Goal: Transaction & Acquisition: Purchase product/service

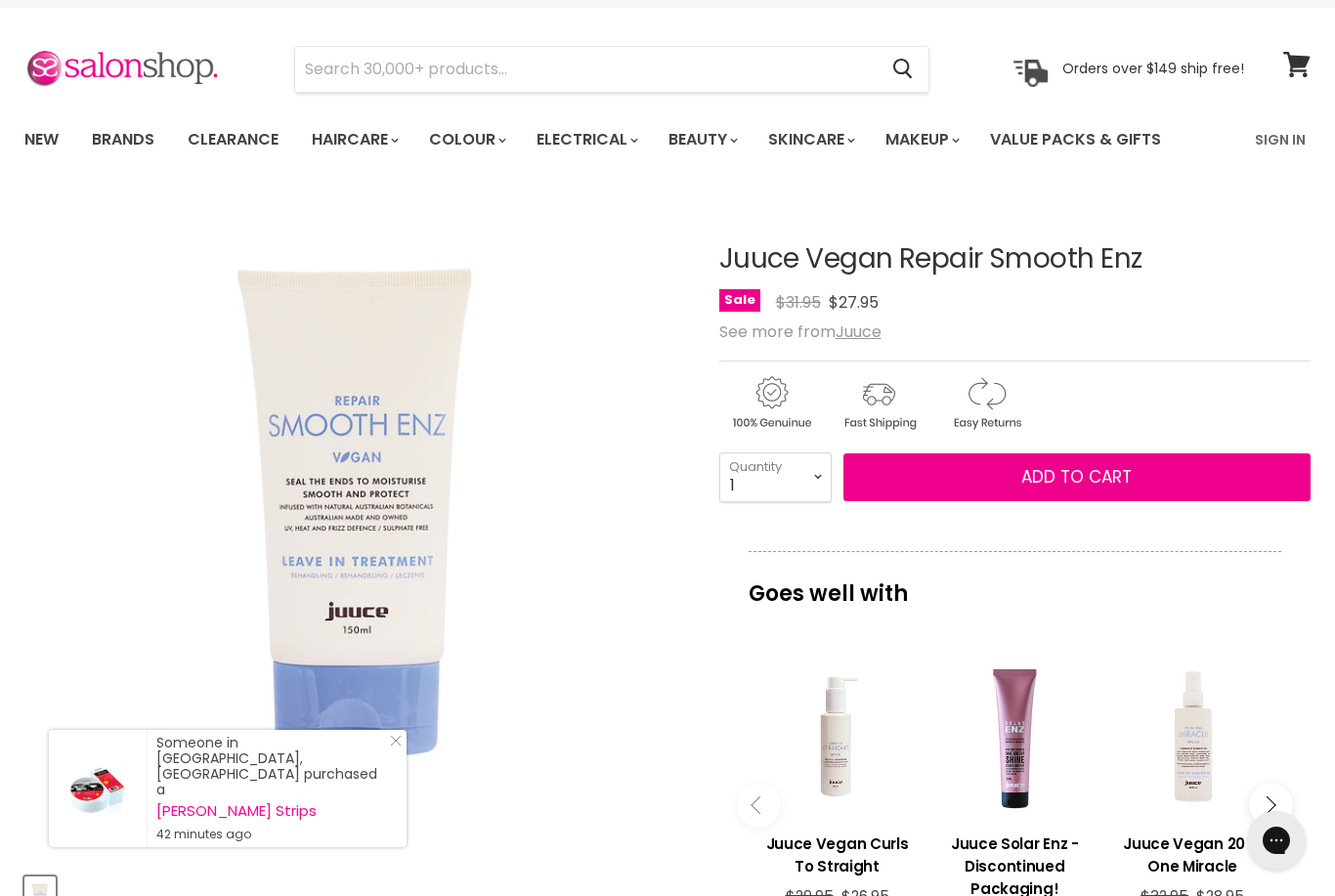
scroll to position [40, 0]
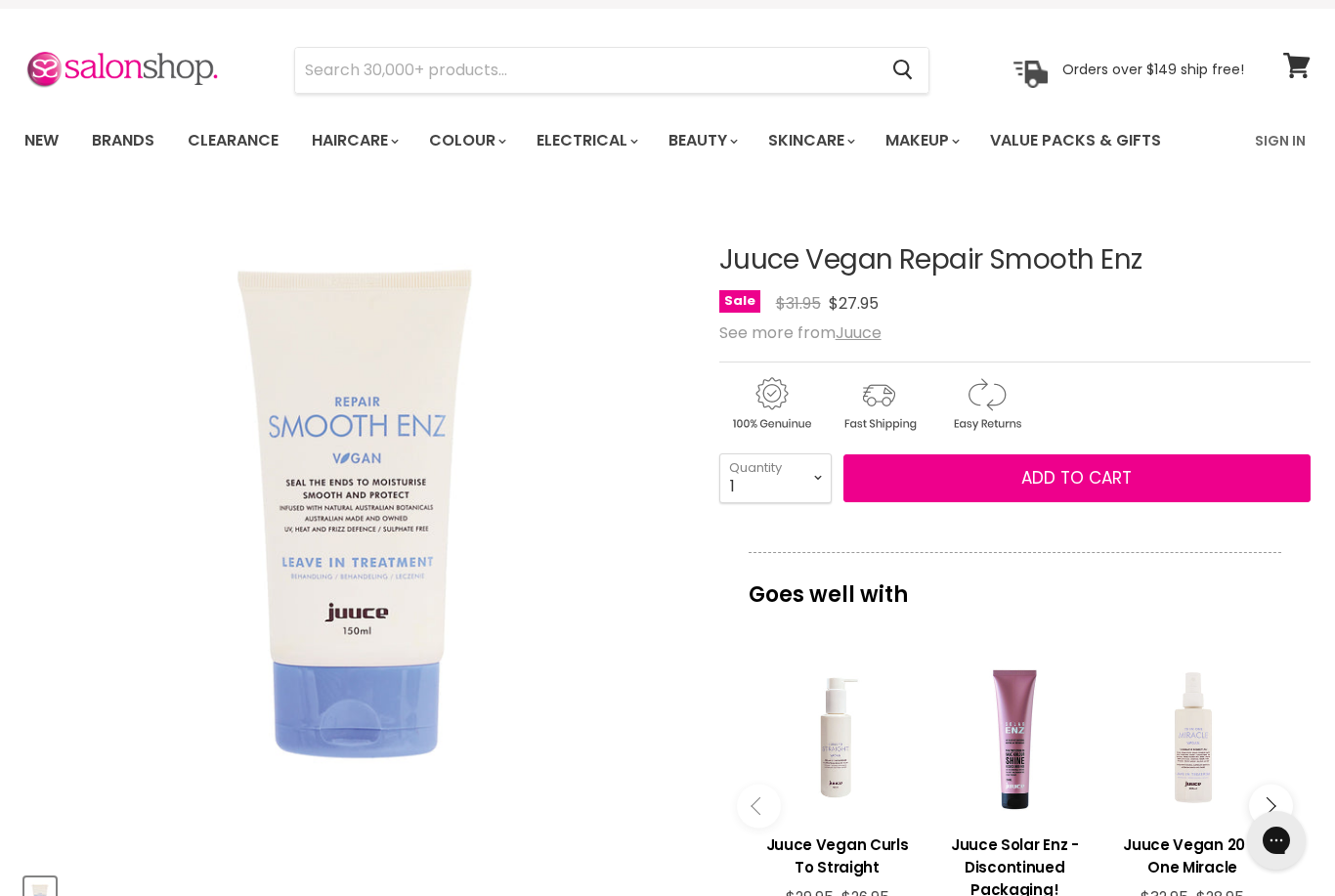
click at [1065, 467] on span "Add to cart" at bounding box center [1076, 478] width 111 height 24
click at [1079, 468] on span "Add to cart" at bounding box center [1076, 478] width 111 height 24
click at [243, 126] on link "Clearance" at bounding box center [233, 140] width 120 height 41
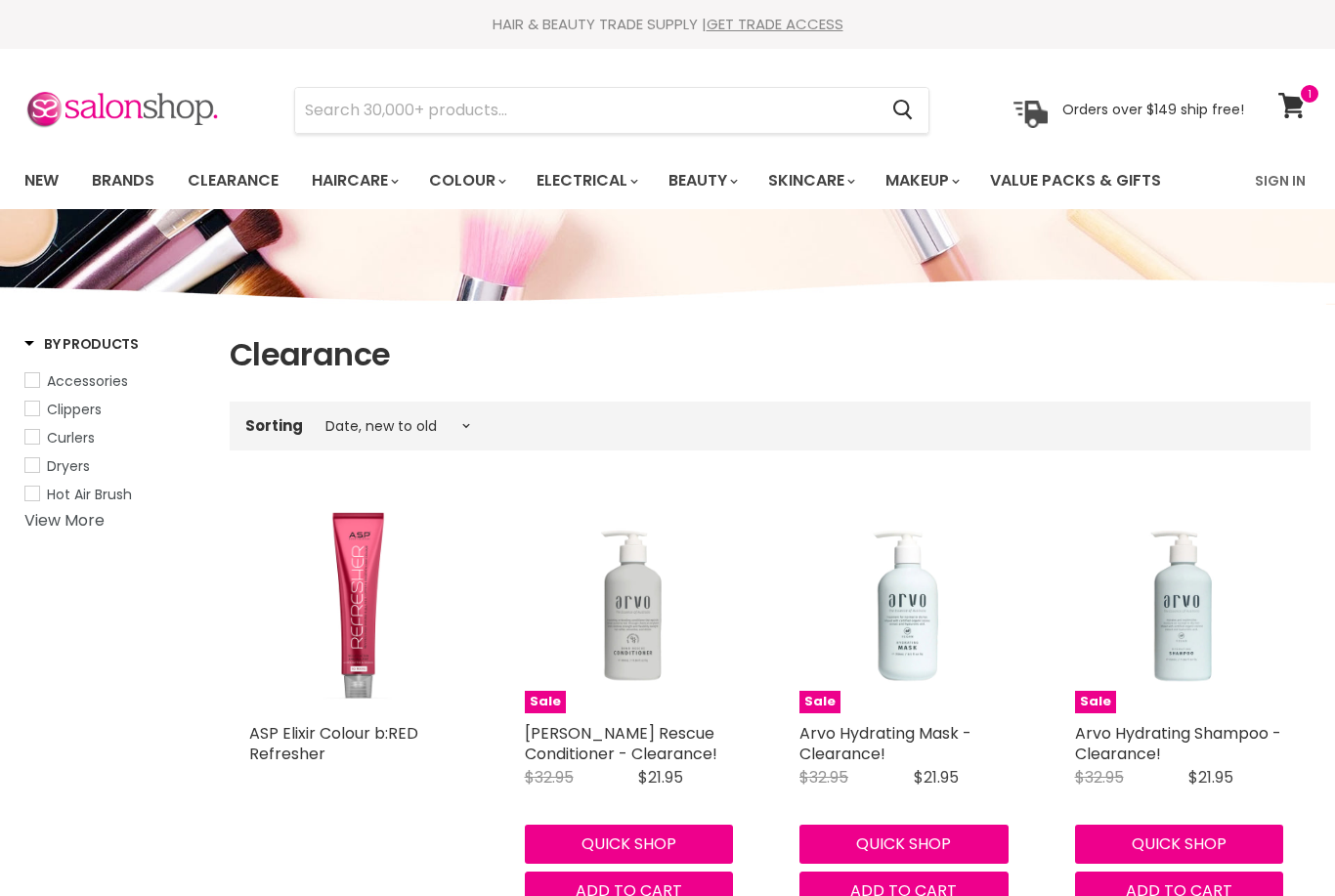
select select "created-descending"
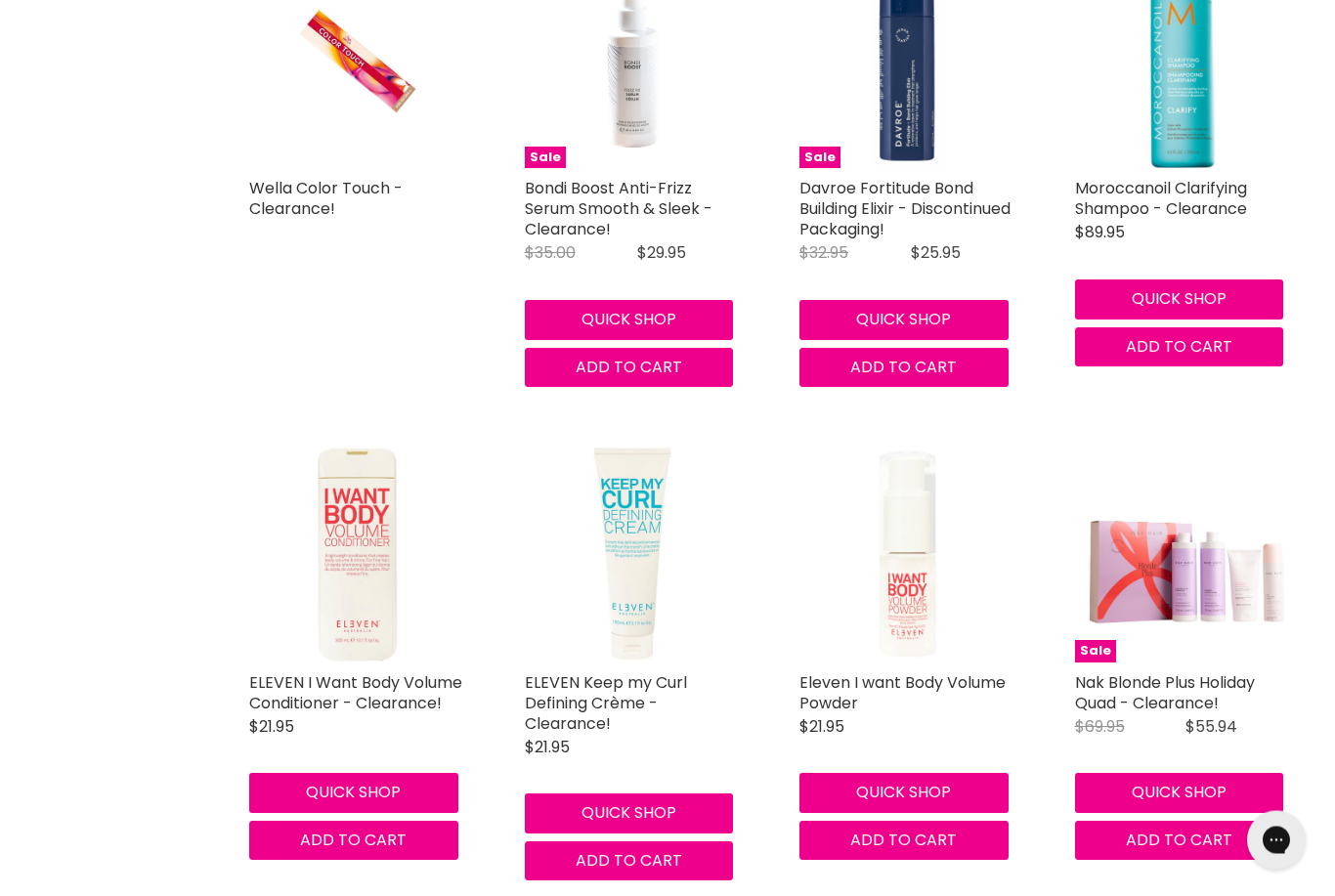
scroll to position [2974, 0]
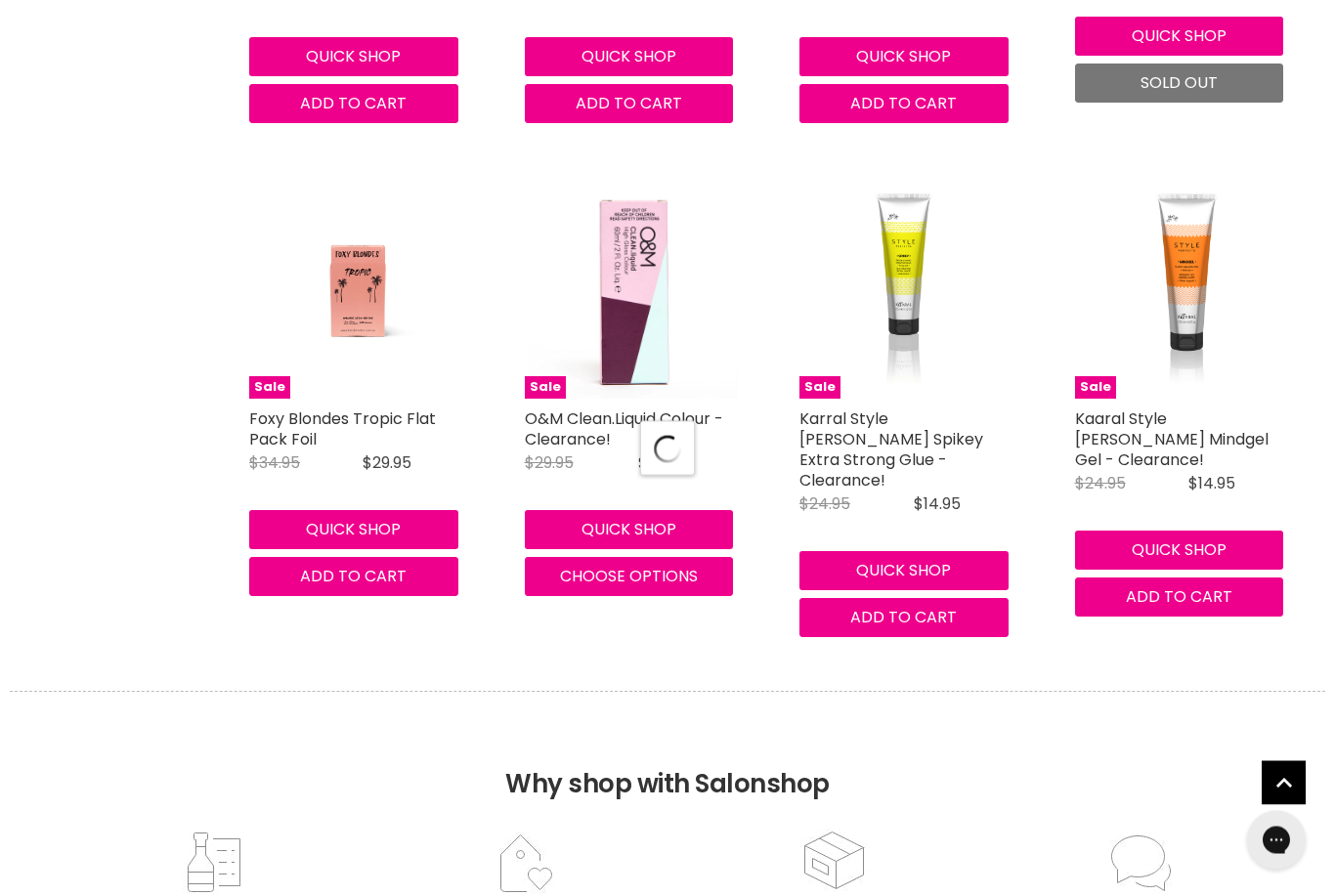
select select "created-descending"
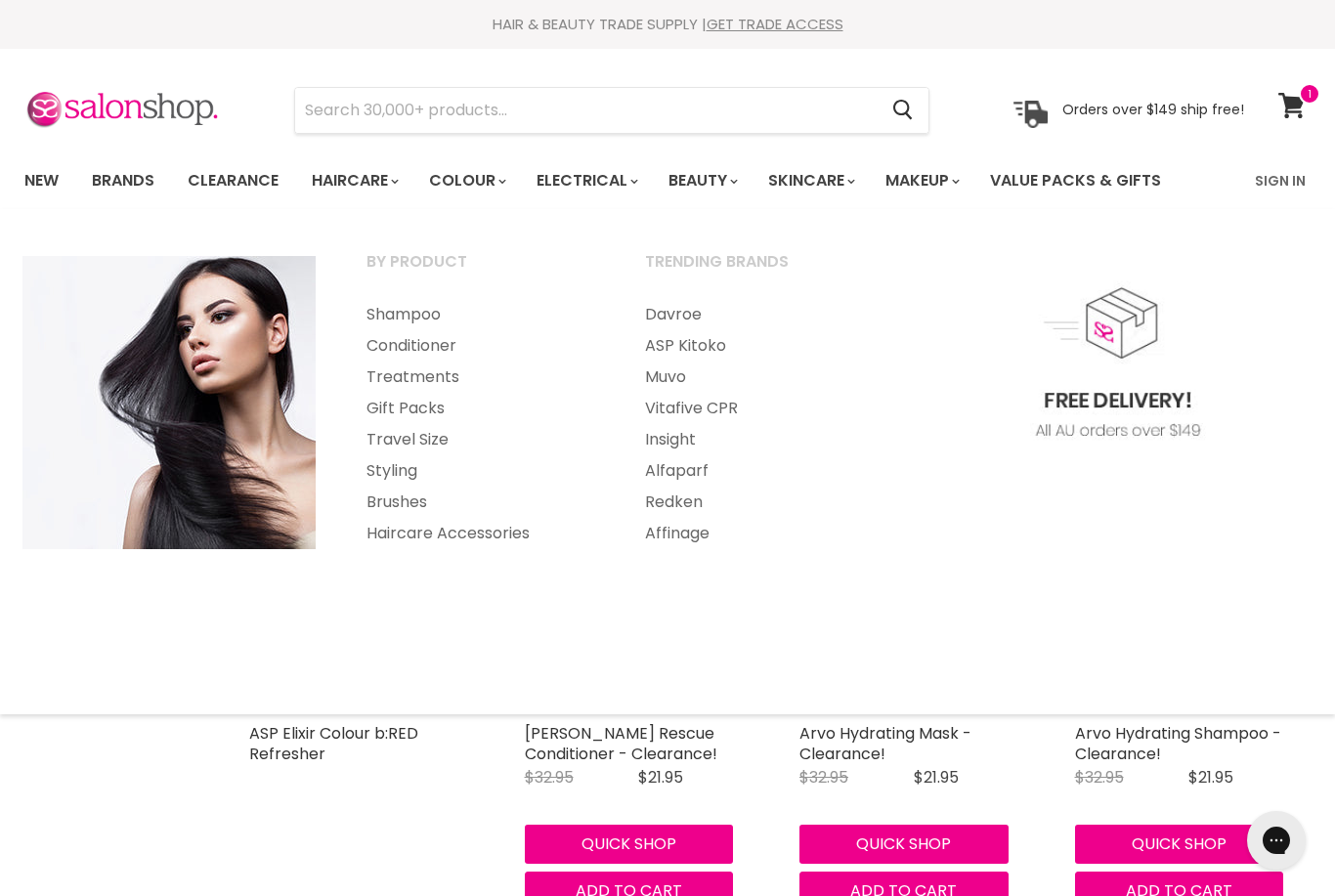
click at [433, 372] on link "Treatments" at bounding box center [480, 376] width 275 height 31
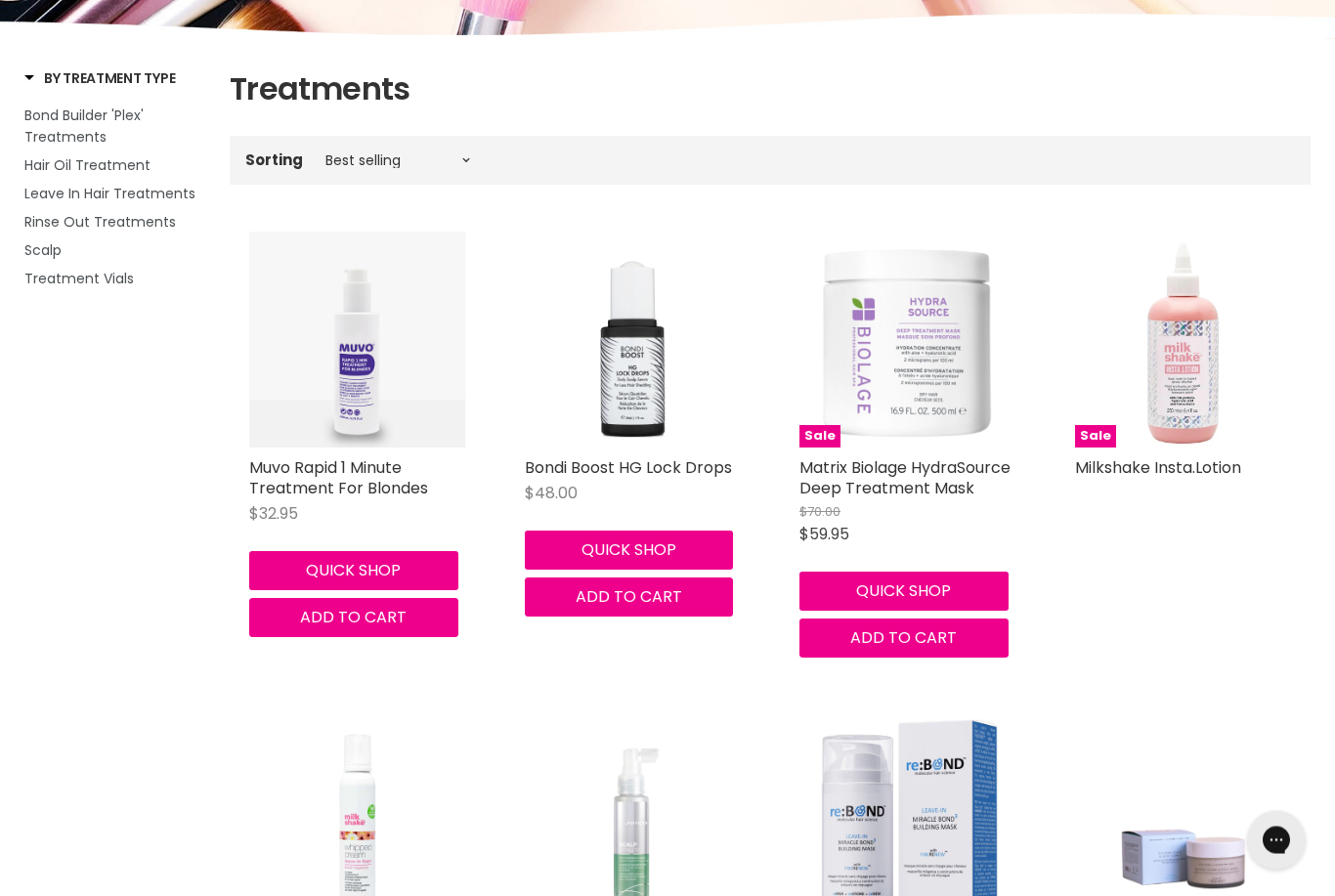
scroll to position [257, 0]
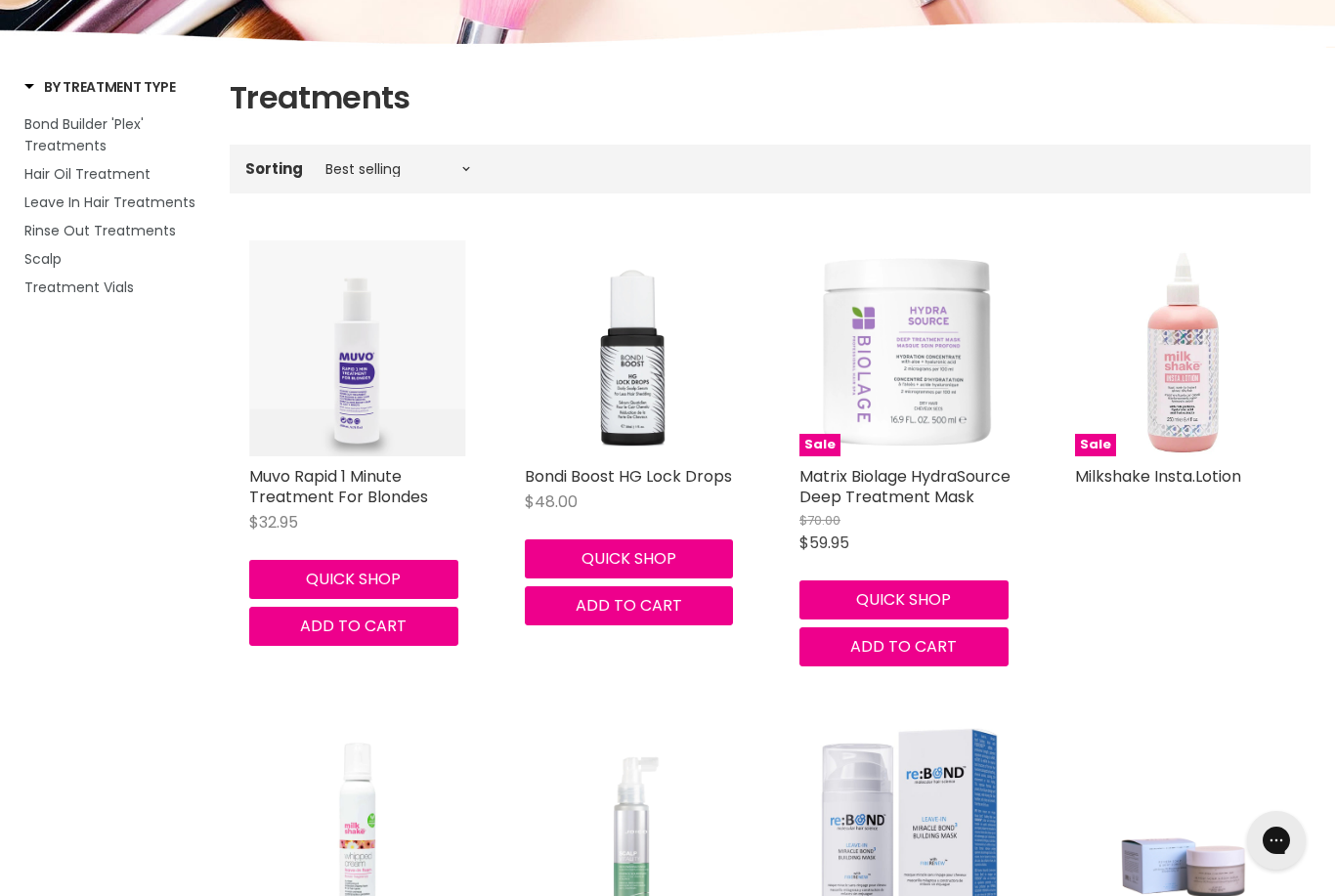
click at [157, 205] on span "Leave In Hair Treatments" at bounding box center [111, 202] width 171 height 20
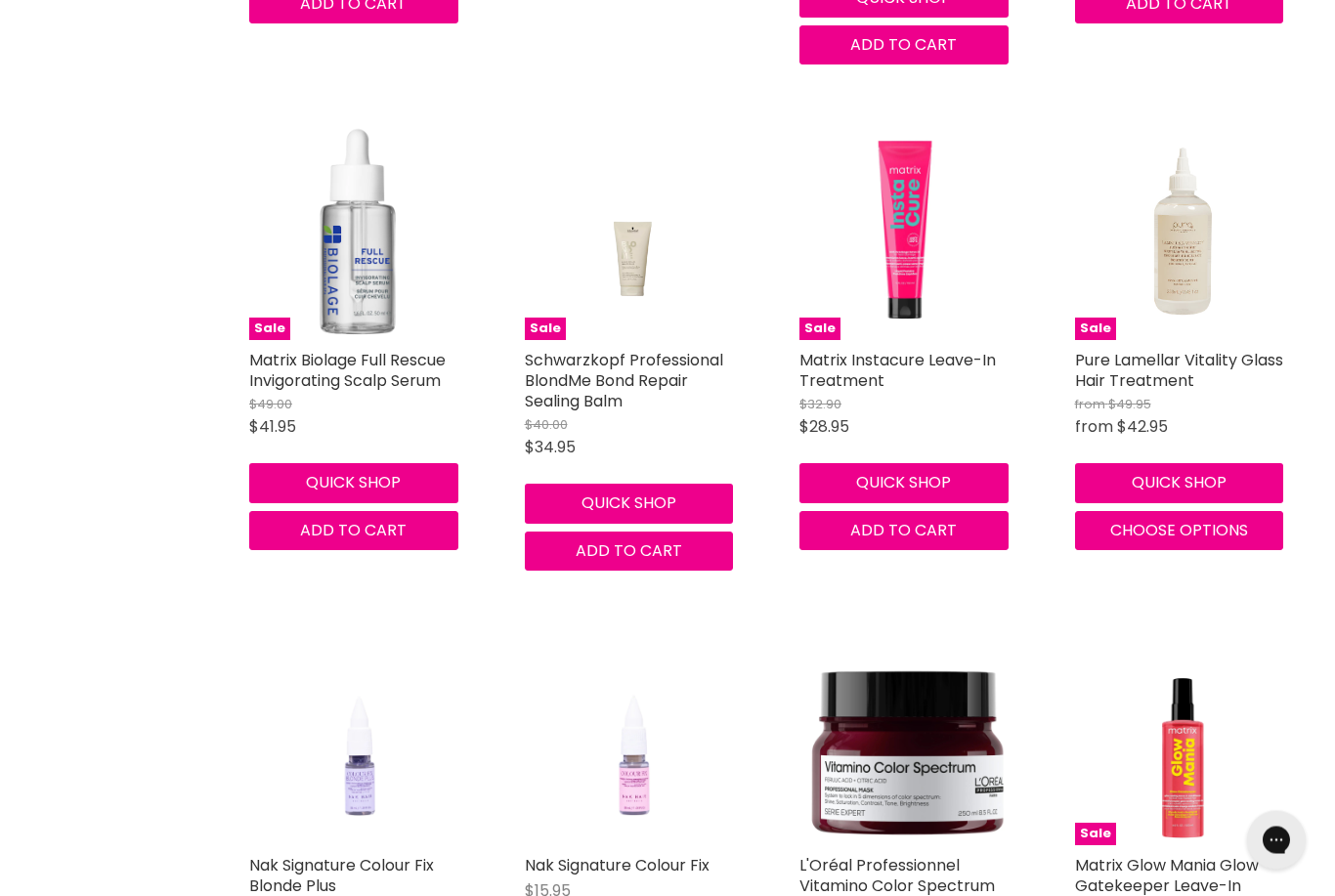
scroll to position [859, 0]
click at [1172, 290] on img "Main content" at bounding box center [1184, 232] width 217 height 217
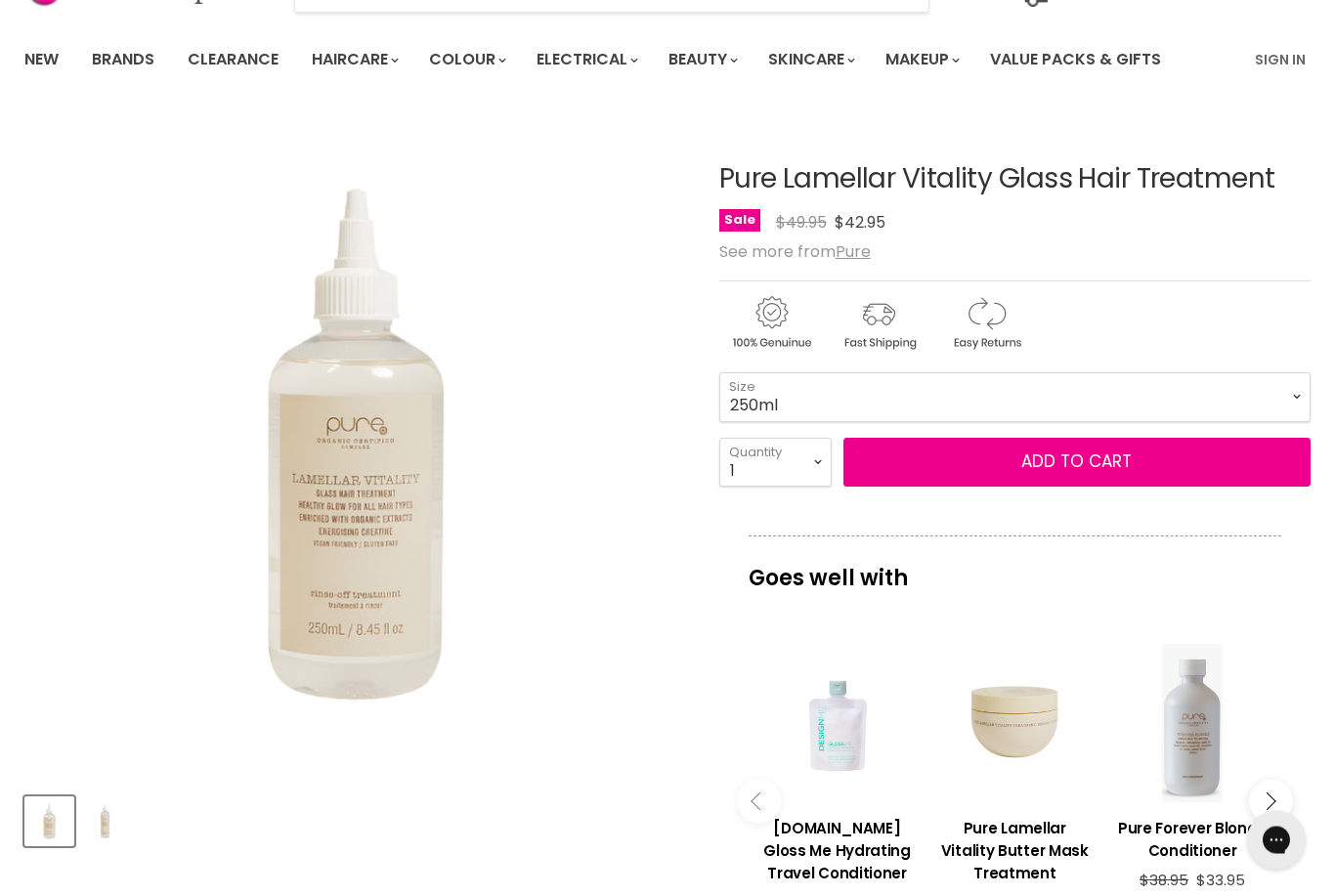
scroll to position [121, 0]
click at [1070, 451] on span "Add to cart" at bounding box center [1076, 462] width 111 height 24
click at [1072, 453] on span "Add to cart" at bounding box center [1076, 462] width 111 height 24
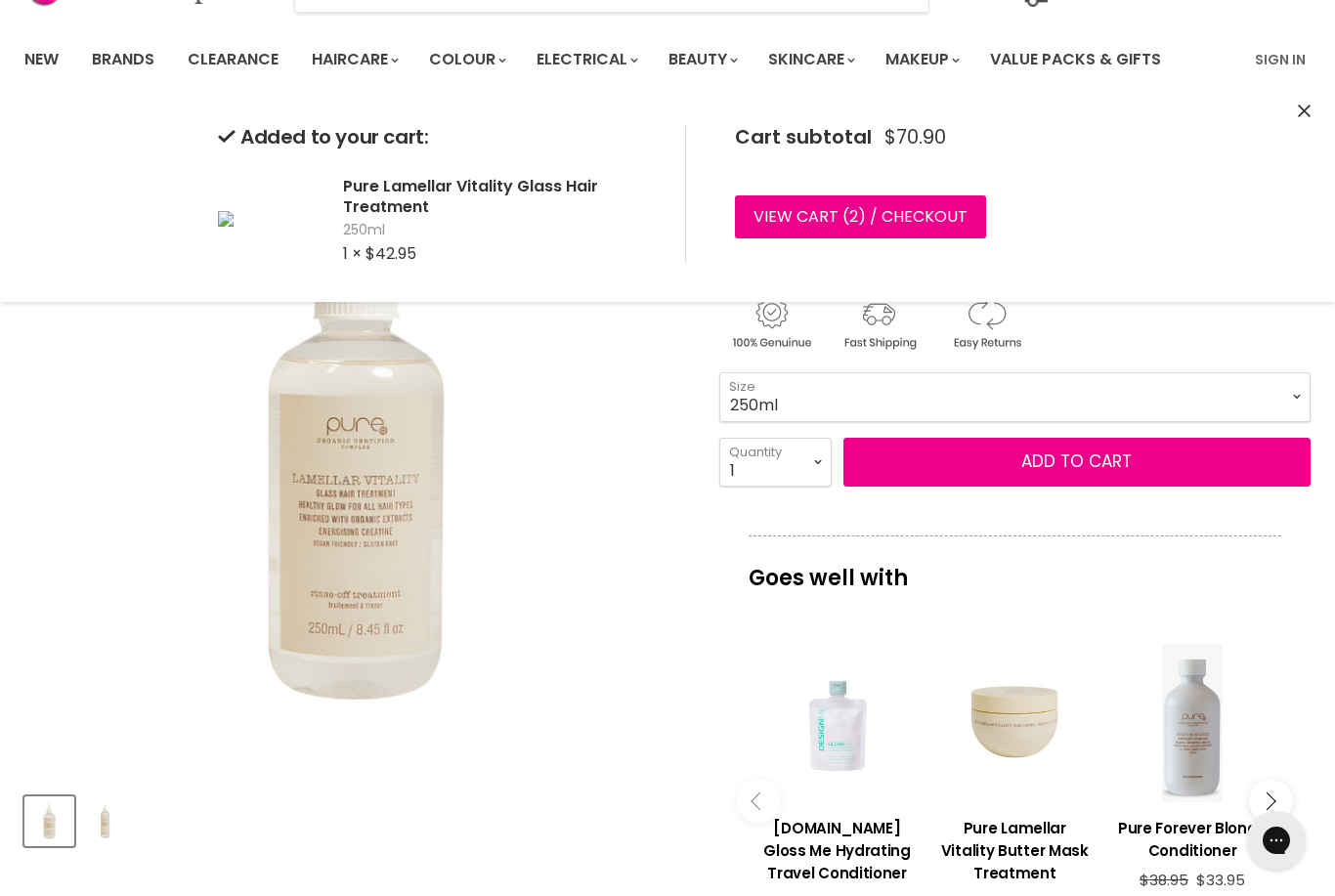
click at [853, 207] on span "2" at bounding box center [853, 216] width 9 height 23
